Goal: Entertainment & Leisure: Consume media (video, audio)

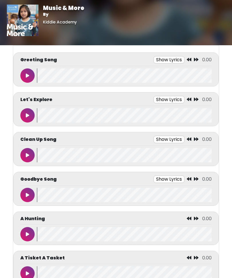
click at [30, 78] on button at bounding box center [27, 75] width 14 height 14
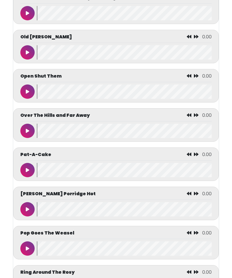
click at [27, 60] on button at bounding box center [27, 53] width 14 height 14
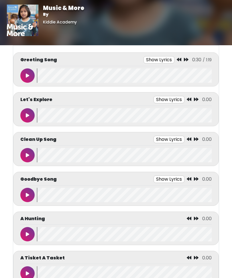
click at [27, 112] on button at bounding box center [27, 115] width 14 height 14
click at [25, 117] on button at bounding box center [27, 115] width 14 height 14
click at [23, 116] on button at bounding box center [27, 115] width 14 height 14
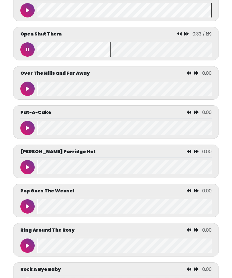
scroll to position [2067, 0]
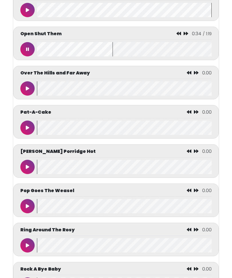
click at [25, 56] on button at bounding box center [27, 49] width 14 height 14
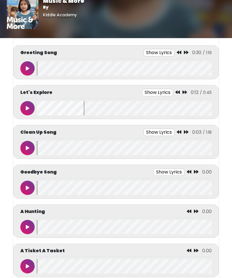
scroll to position [0, 0]
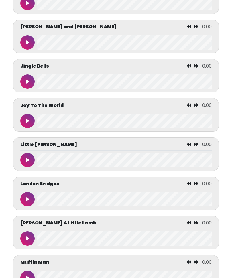
click at [27, 202] on icon at bounding box center [27, 199] width 3 height 5
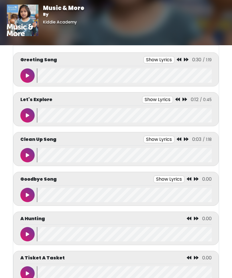
click at [25, 155] on button at bounding box center [27, 155] width 14 height 14
click at [23, 154] on button at bounding box center [27, 155] width 14 height 14
click at [32, 240] on button at bounding box center [27, 234] width 14 height 14
